Goal: Task Accomplishment & Management: Manage account settings

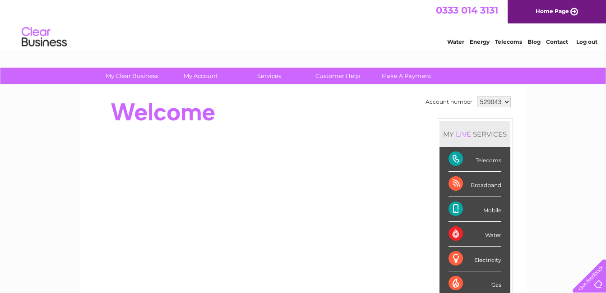
click at [587, 41] on link "Log out" at bounding box center [586, 41] width 21 height 7
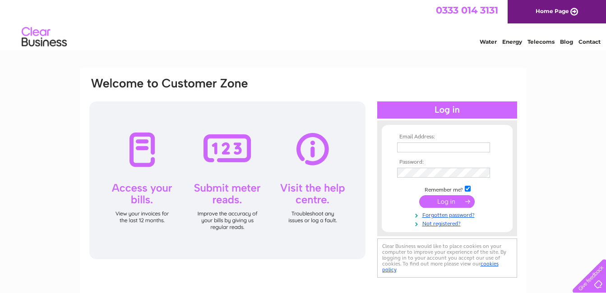
click at [138, 187] on div at bounding box center [227, 180] width 276 height 158
click at [143, 160] on div at bounding box center [227, 180] width 276 height 158
click at [408, 146] on input "text" at bounding box center [443, 148] width 93 height 10
type input "yvesshama@hotmail.com"
click at [446, 202] on input "submit" at bounding box center [446, 202] width 55 height 13
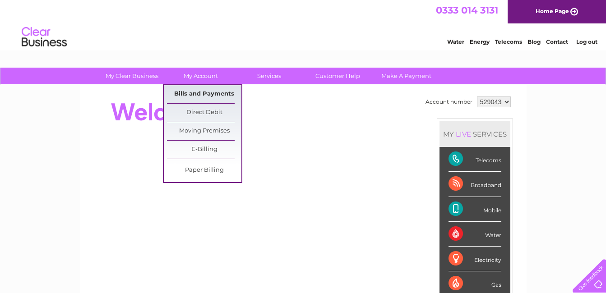
click at [198, 94] on link "Bills and Payments" at bounding box center [204, 94] width 74 height 18
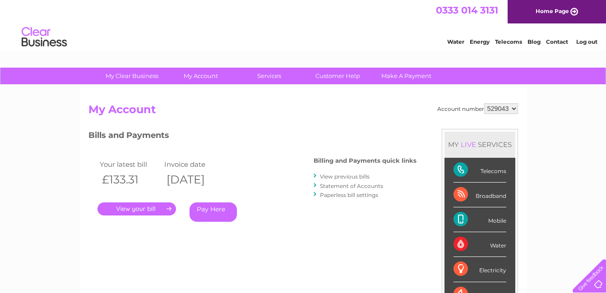
click at [137, 207] on link "." at bounding box center [136, 208] width 78 height 13
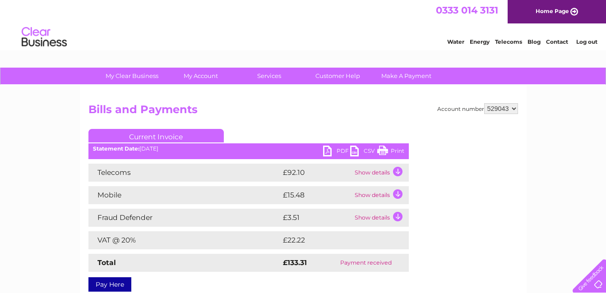
scroll to position [45, 0]
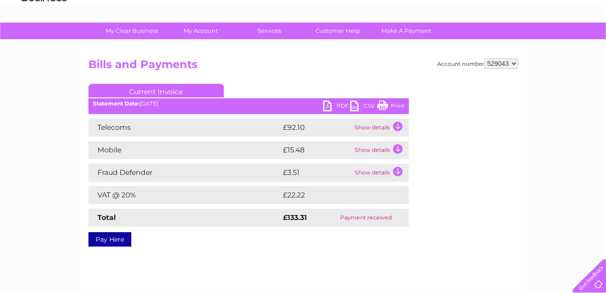
click at [332, 101] on link "PDF" at bounding box center [336, 107] width 27 height 13
click at [399, 124] on td "Show details" at bounding box center [380, 128] width 56 height 18
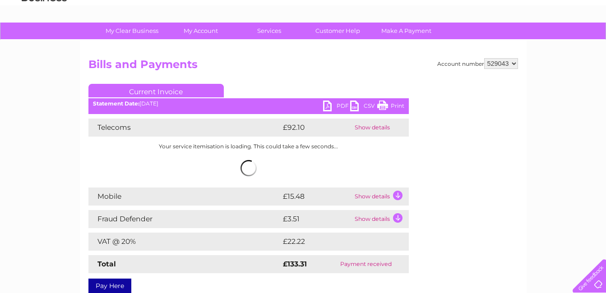
scroll to position [135, 0]
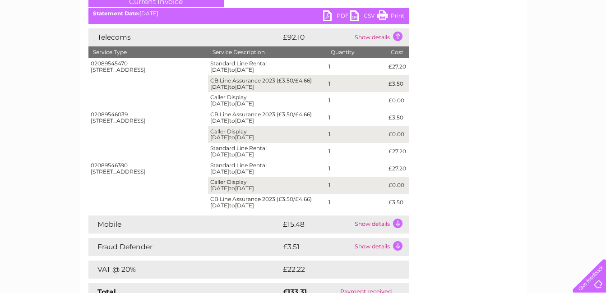
click at [396, 221] on td "Show details" at bounding box center [380, 225] width 56 height 18
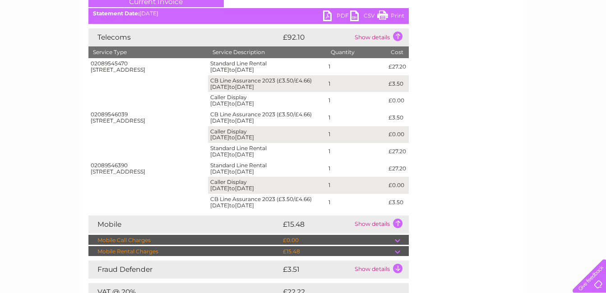
click at [395, 222] on td "Show details" at bounding box center [380, 225] width 56 height 18
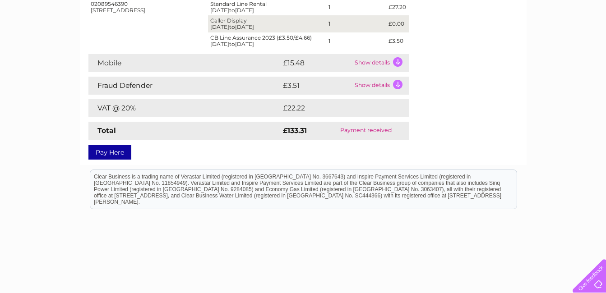
scroll to position [316, 0]
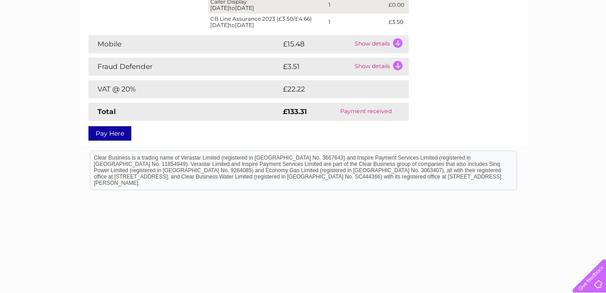
click at [377, 45] on td "Show details" at bounding box center [380, 44] width 56 height 18
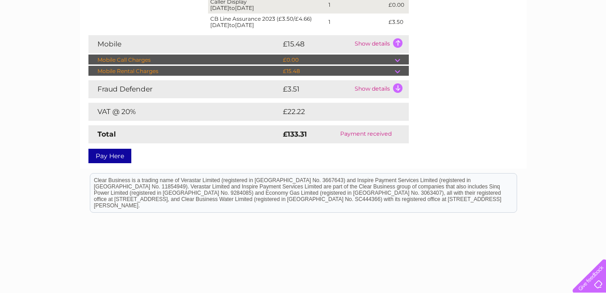
click at [398, 69] on td at bounding box center [402, 71] width 14 height 11
